Goal: Browse casually: Explore the website without a specific task or goal

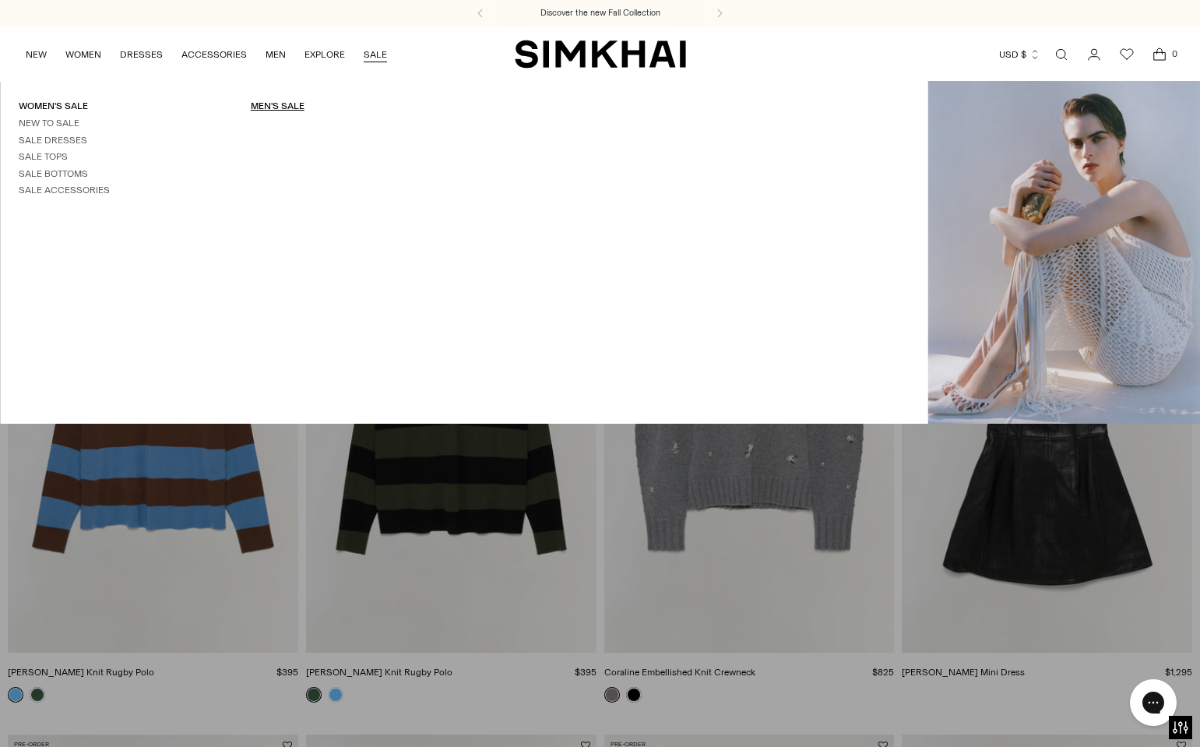
click at [297, 107] on link "Men's Sale" at bounding box center [278, 105] width 54 height 11
